Goal: Navigation & Orientation: Find specific page/section

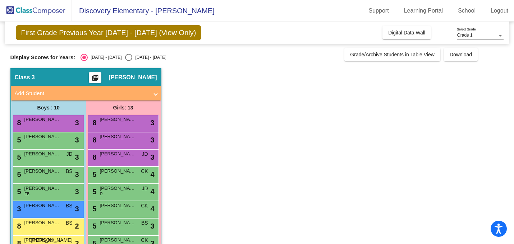
scroll to position [106, 0]
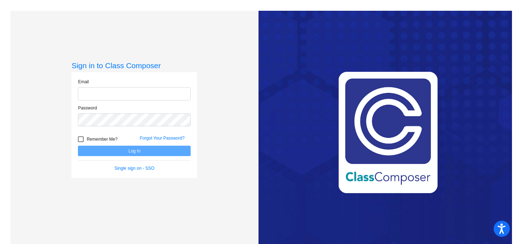
click at [115, 91] on input "email" at bounding box center [134, 93] width 113 height 13
type input "[PERSON_NAME][EMAIL_ADDRESS][PERSON_NAME][DOMAIN_NAME]"
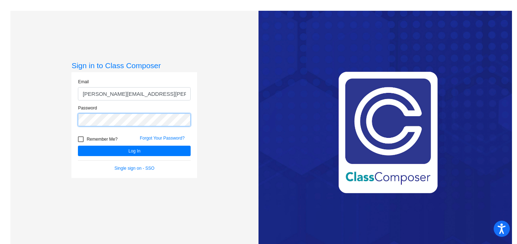
click at [78, 146] on button "Log In" at bounding box center [134, 151] width 113 height 10
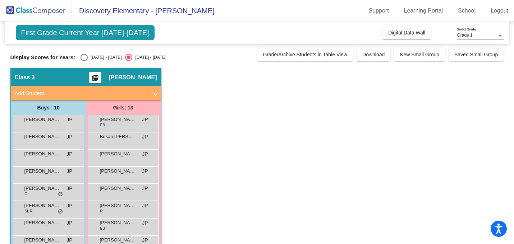
click at [201, 101] on app-classroom "Class 3 picture_as_pdf Jennifer Palacios Add Student First Name Last Name Stude…" at bounding box center [256, 209] width 493 height 282
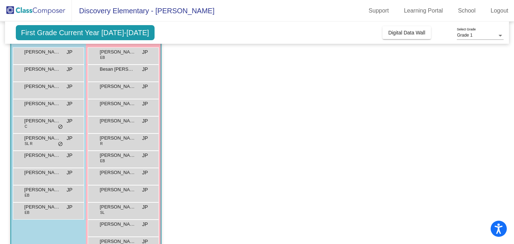
scroll to position [30, 0]
